Goal: Find specific page/section: Find specific page/section

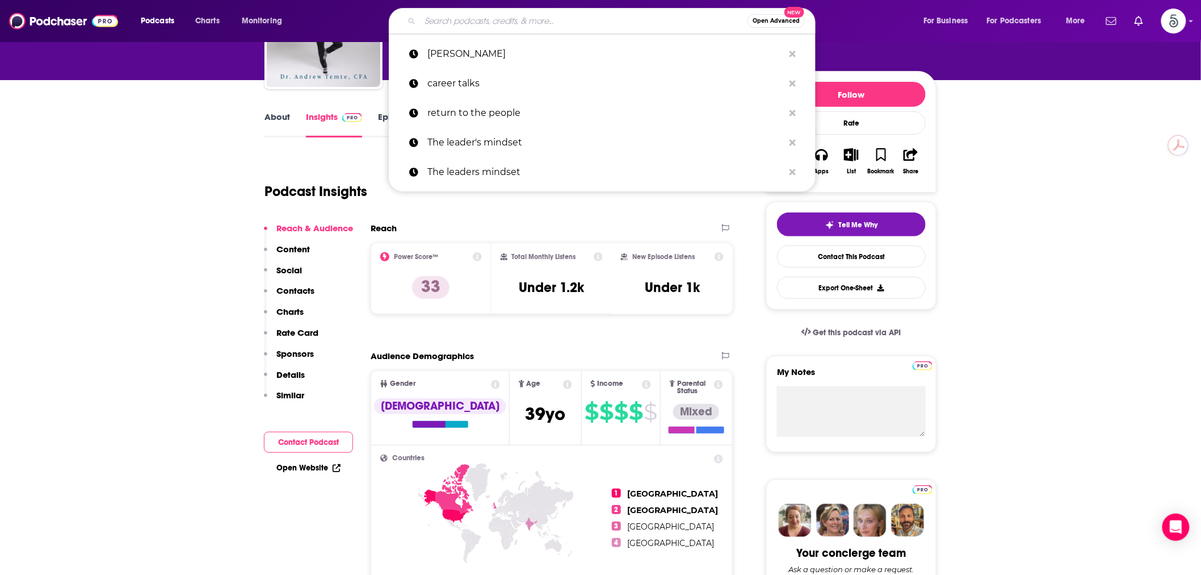
click at [445, 16] on input "Search podcasts, credits, & more..." at bounding box center [584, 21] width 328 height 18
paste input "Awaken Your Authentic Self"
type input "Awaken Your Authentic Self"
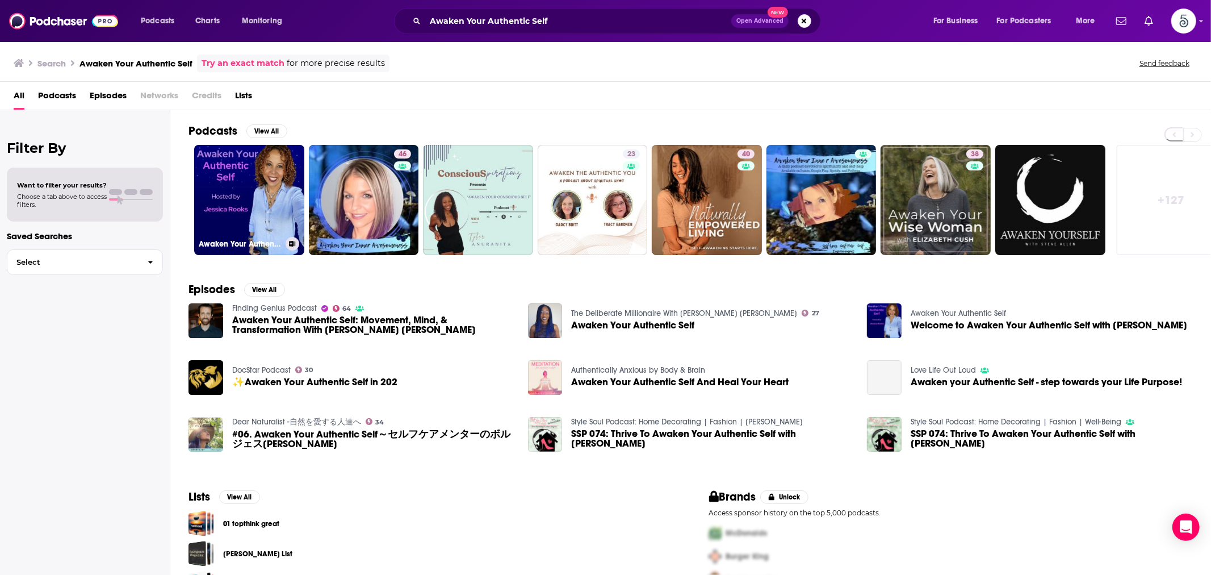
click at [279, 165] on link "Awaken Your Authentic Self" at bounding box center [249, 200] width 110 height 110
